Goal: Task Accomplishment & Management: Manage account settings

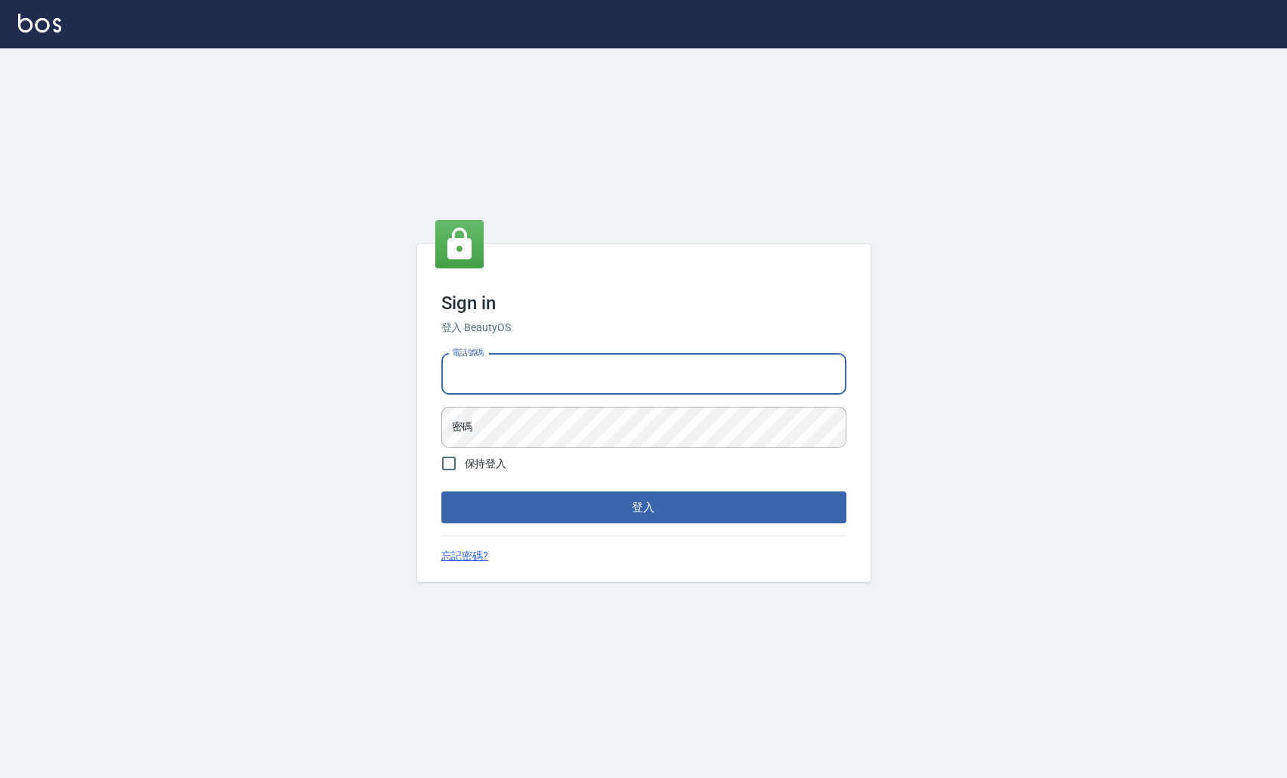
type input "0963199014"
click at [643, 507] on button "登入" at bounding box center [643, 507] width 405 height 32
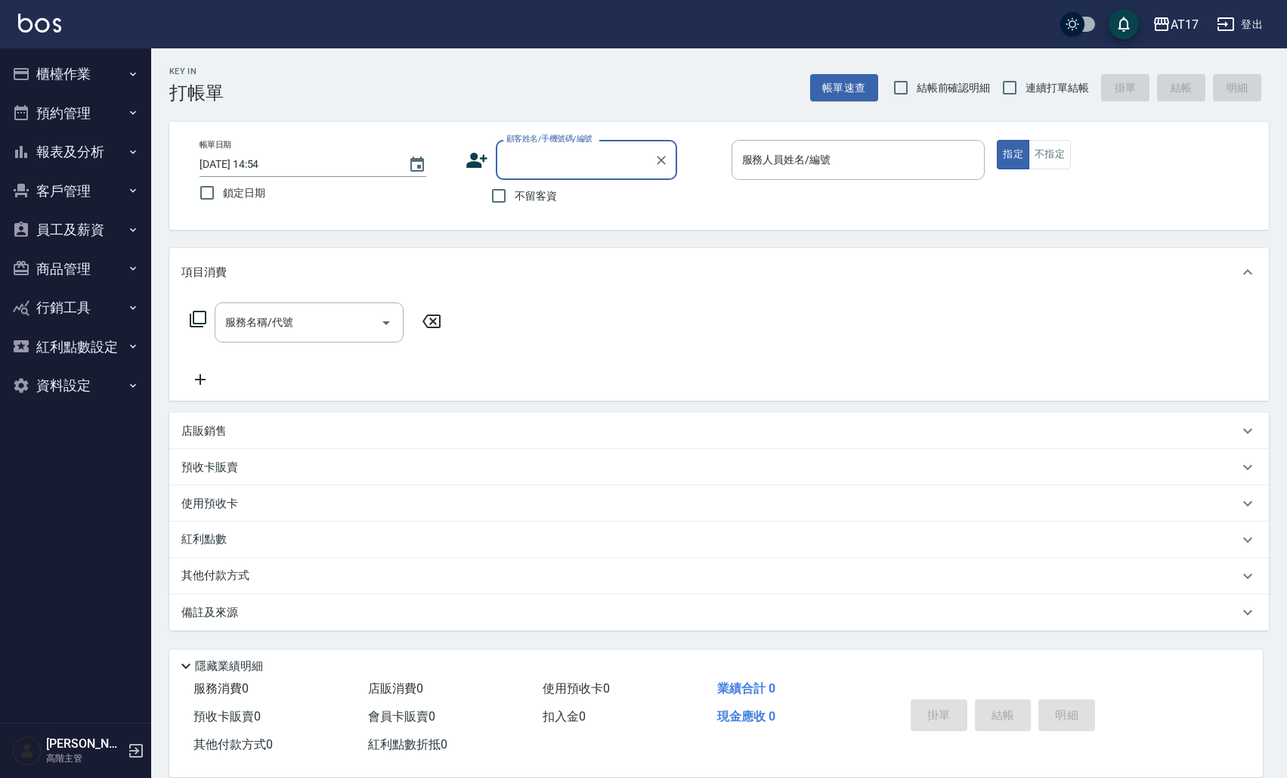
click at [112, 221] on button "員工及薪資" at bounding box center [75, 229] width 139 height 39
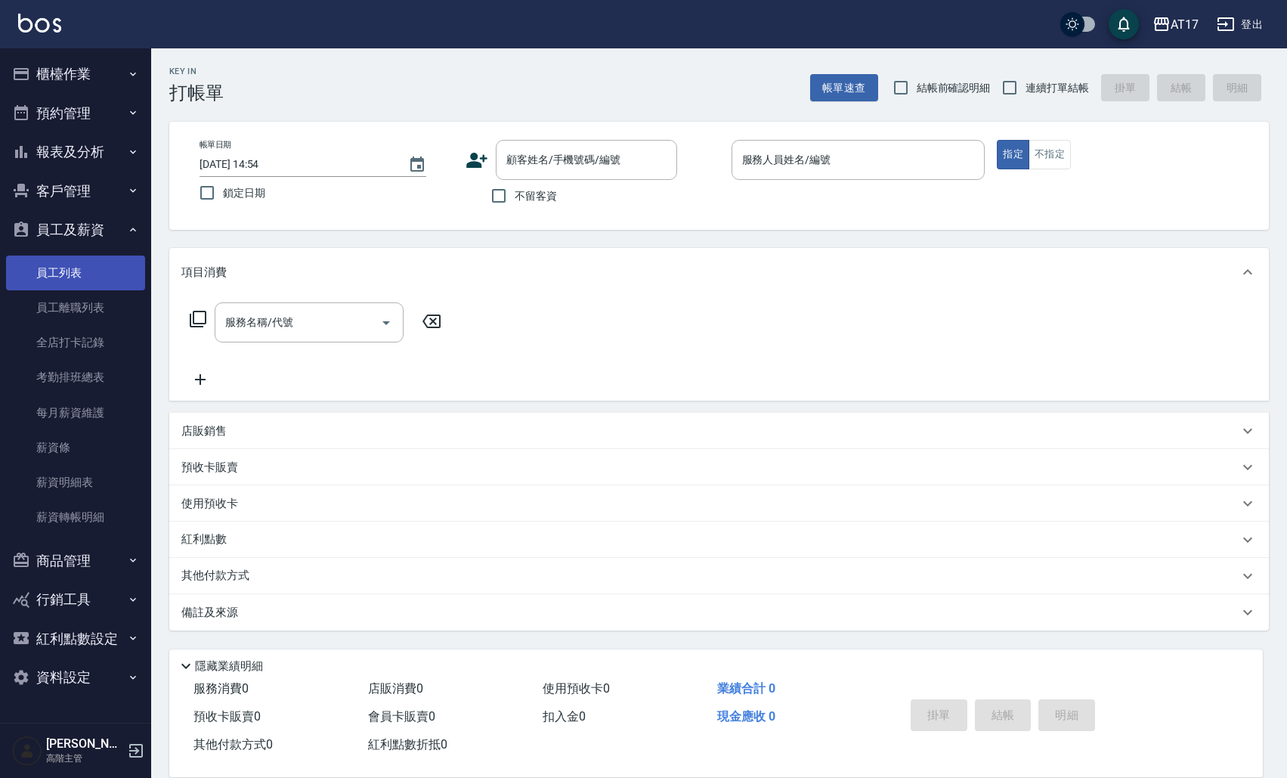
click at [91, 269] on link "員工列表" at bounding box center [75, 272] width 139 height 35
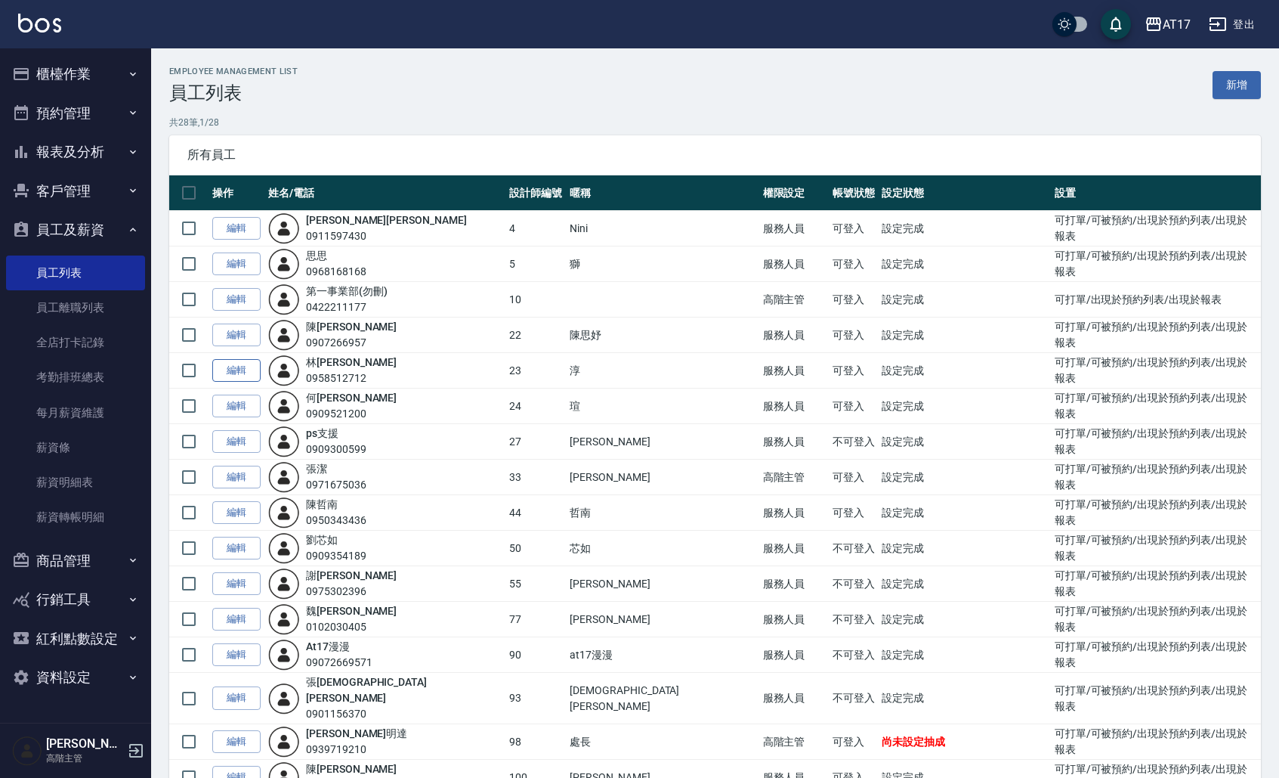
click at [247, 360] on link "編輯" at bounding box center [236, 370] width 48 height 23
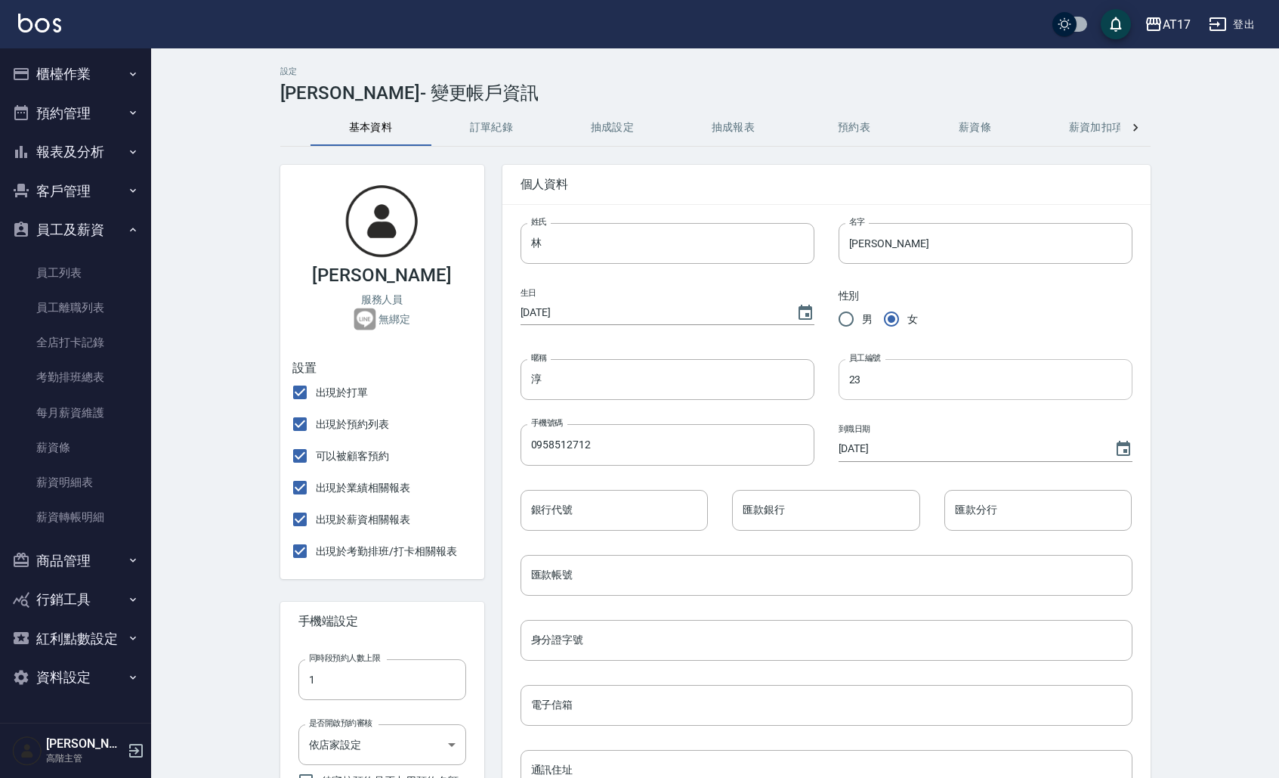
click at [893, 389] on input "23" at bounding box center [986, 379] width 294 height 41
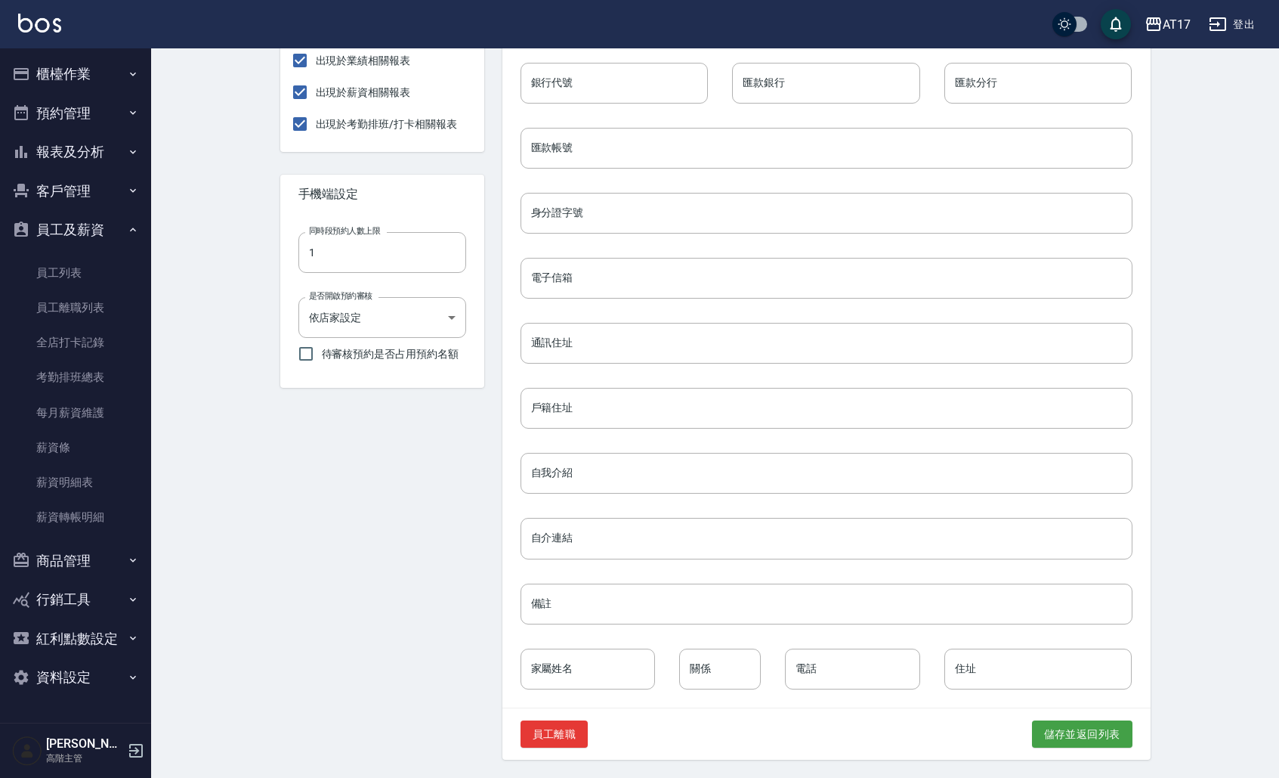
scroll to position [427, 0]
type input "25"
click at [1075, 731] on button "儲存並返回列表" at bounding box center [1082, 734] width 101 height 28
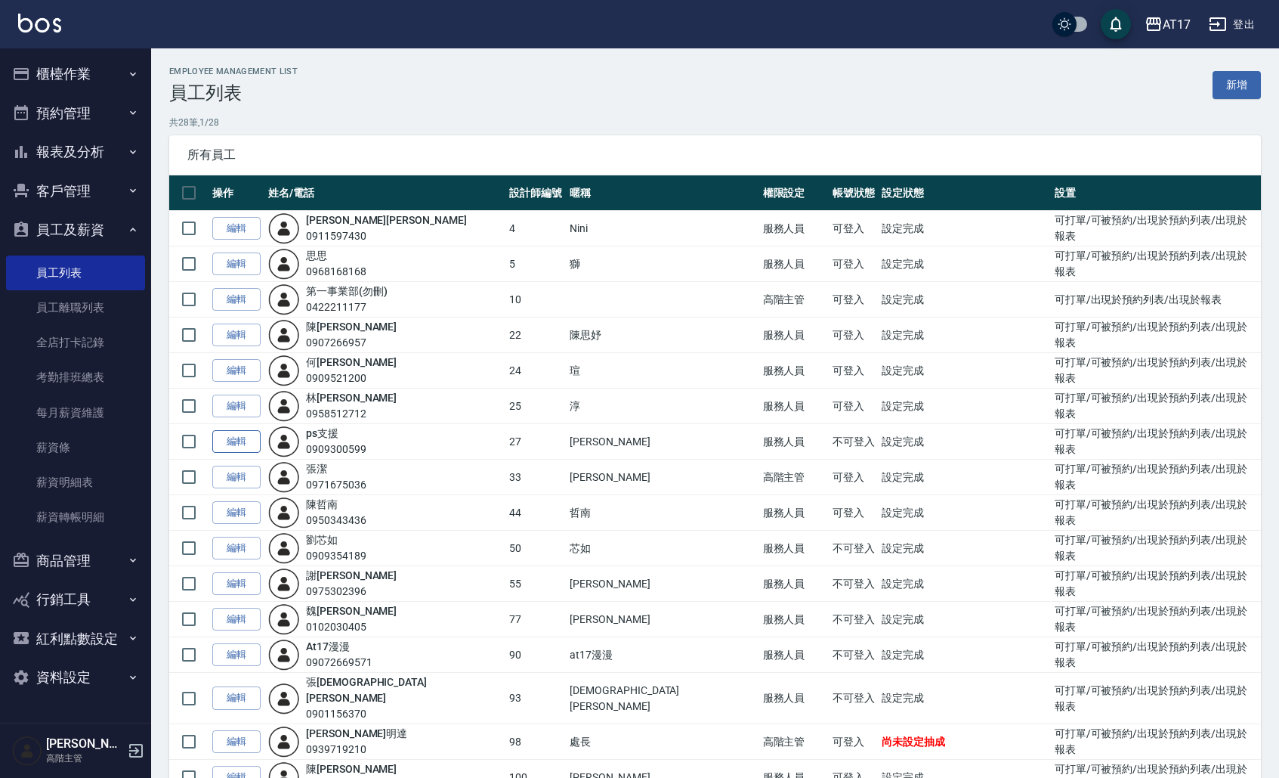
click at [244, 442] on link "編輯" at bounding box center [236, 441] width 48 height 23
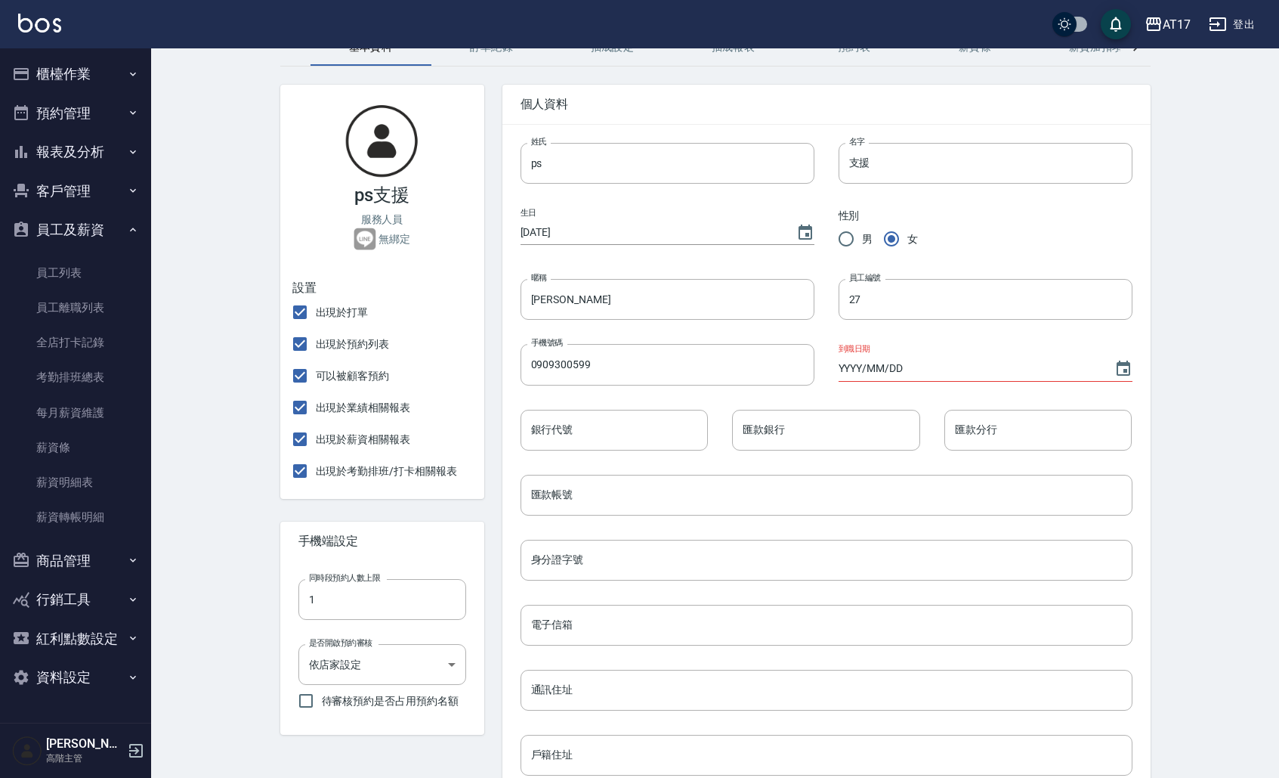
scroll to position [89, 0]
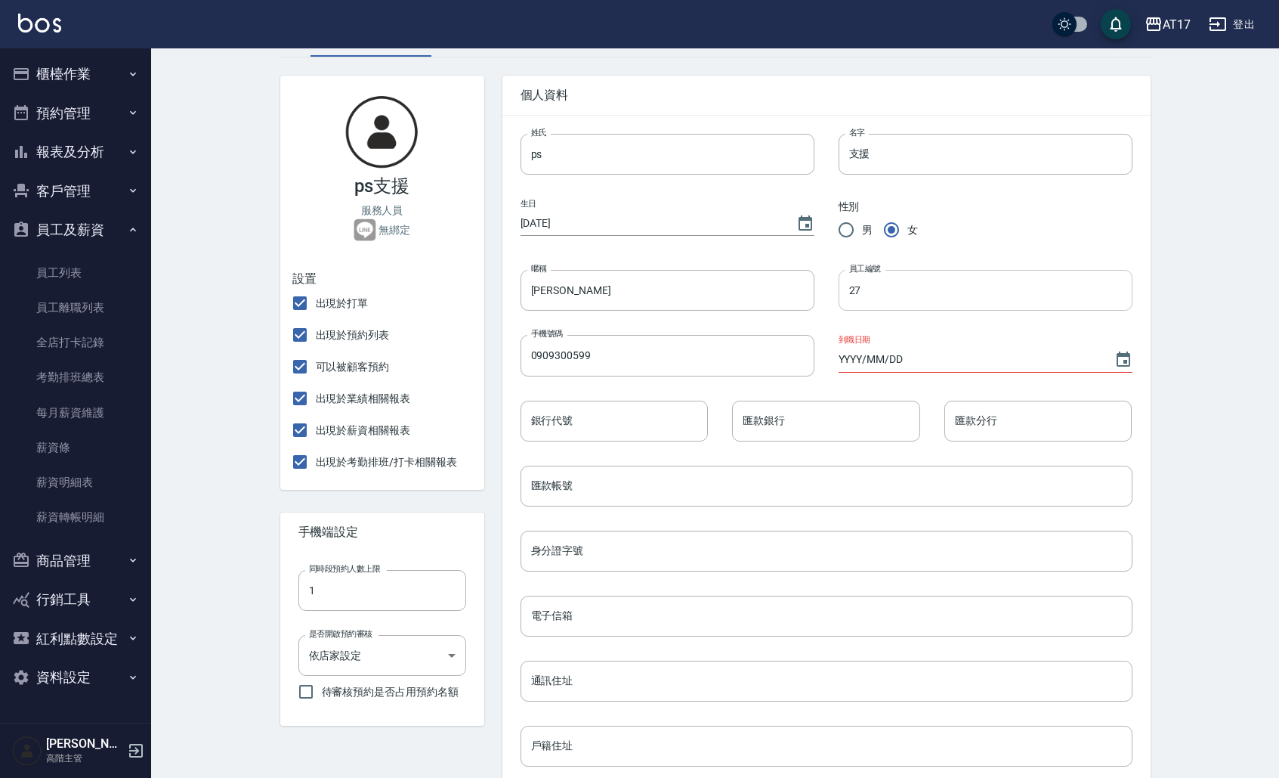
click at [904, 300] on input "27" at bounding box center [986, 290] width 294 height 41
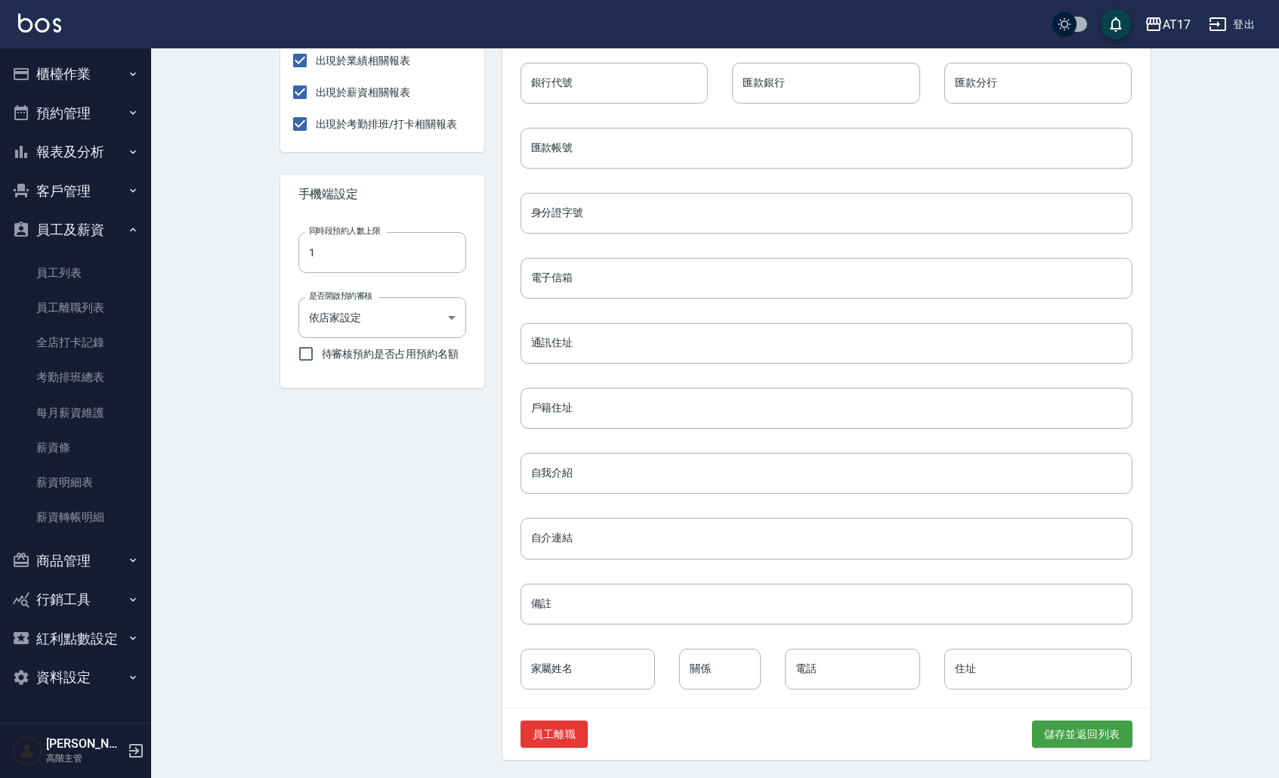
scroll to position [427, 0]
type input "28"
click at [1071, 742] on button "儲存並返回列表" at bounding box center [1082, 734] width 101 height 28
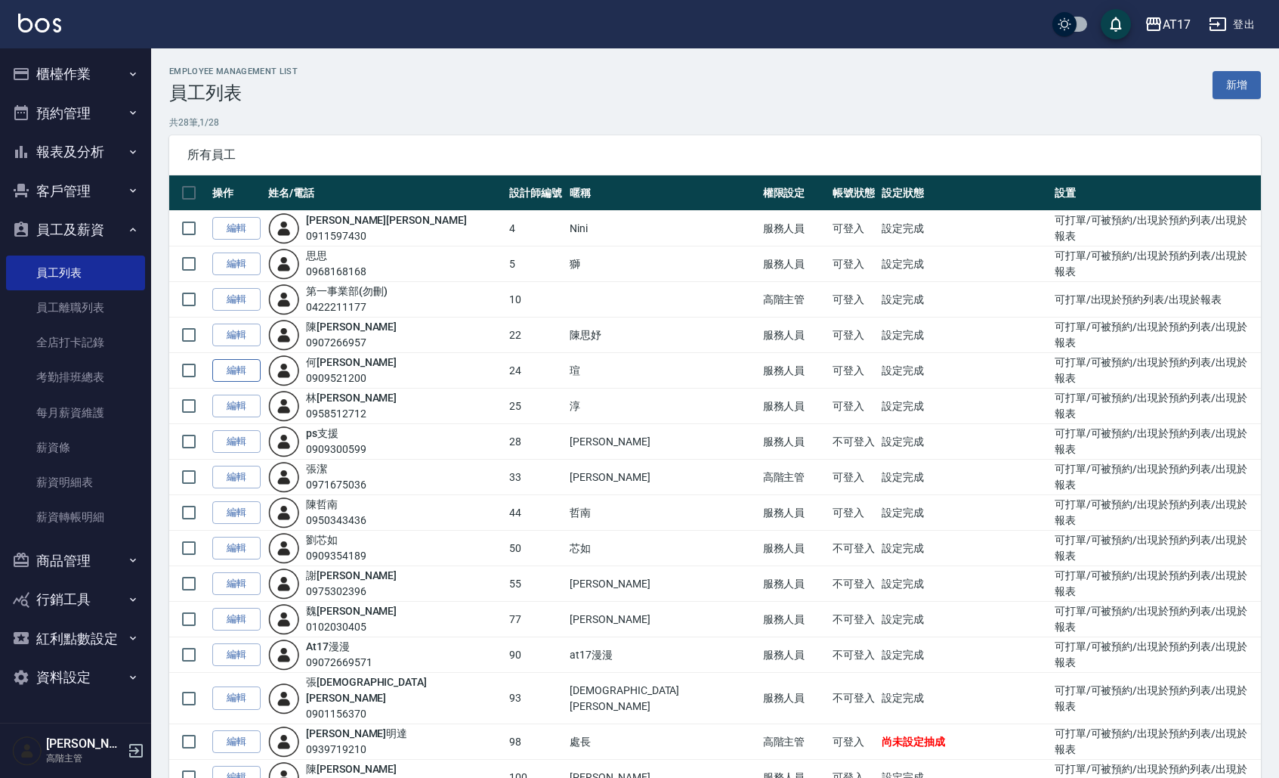
click at [233, 366] on link "編輯" at bounding box center [236, 370] width 48 height 23
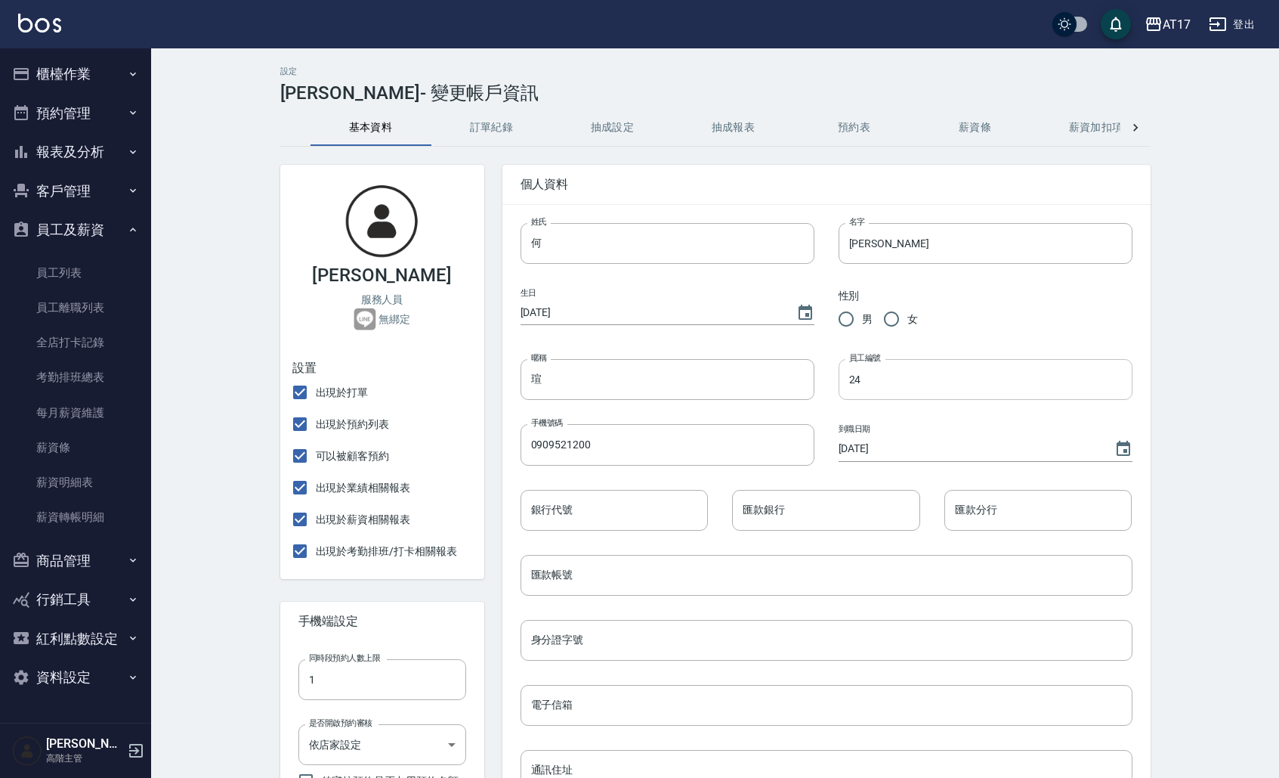
click at [878, 379] on input "24" at bounding box center [986, 379] width 294 height 41
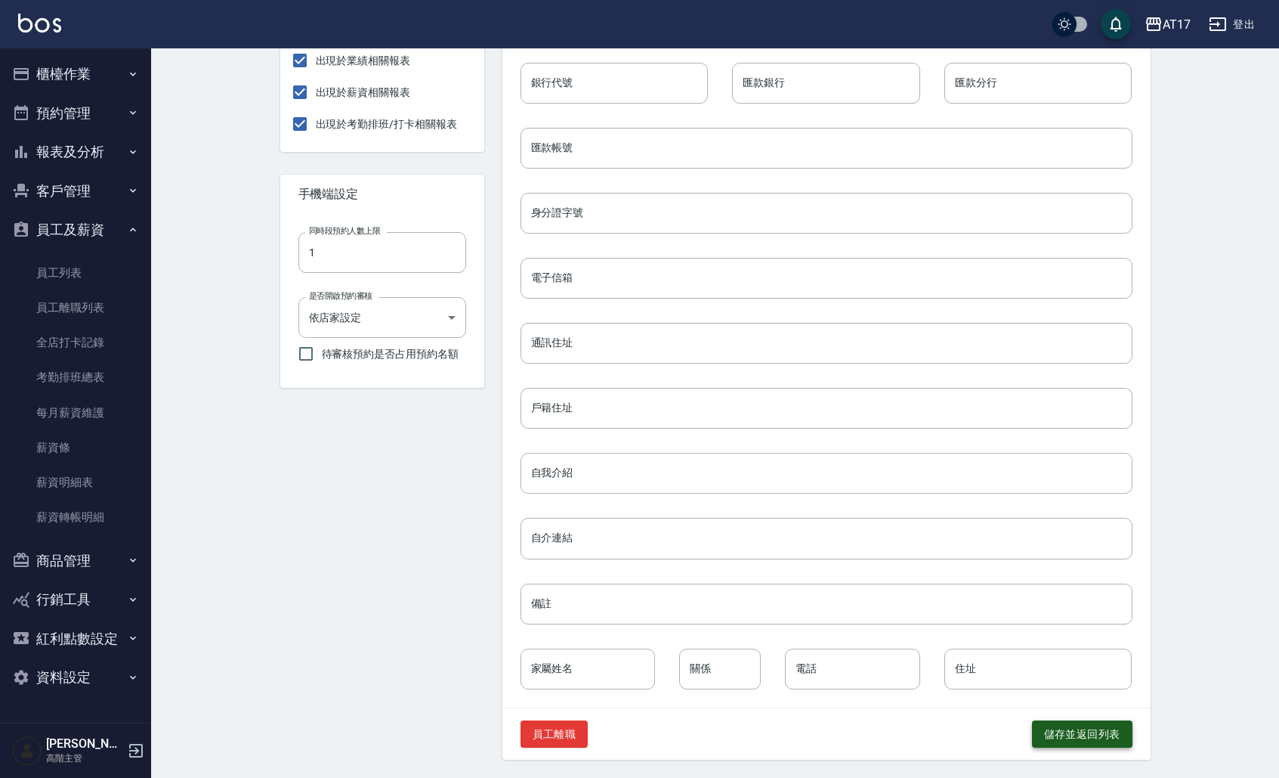
scroll to position [427, 0]
type input "27"
click at [1072, 741] on button "儲存並返回列表" at bounding box center [1082, 734] width 101 height 28
